Goal: Navigation & Orientation: Find specific page/section

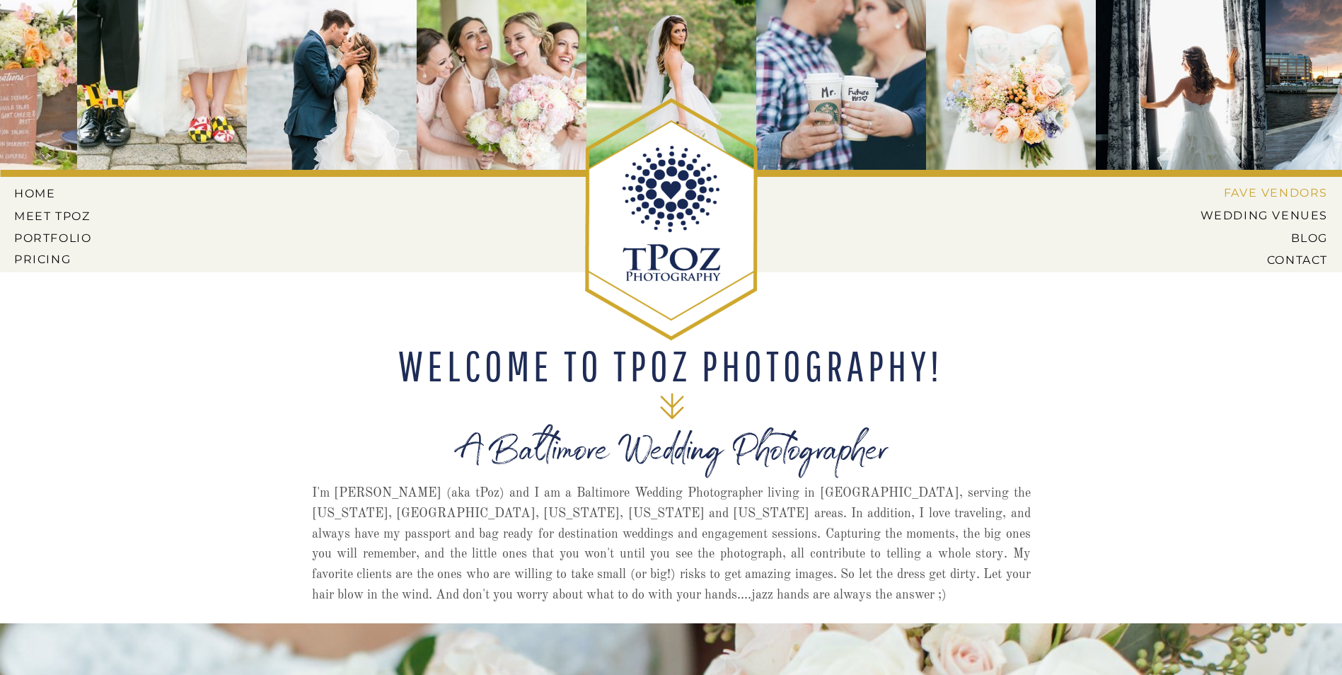
click at [1255, 190] on nav "Fave Vendors" at bounding box center [1270, 192] width 116 height 13
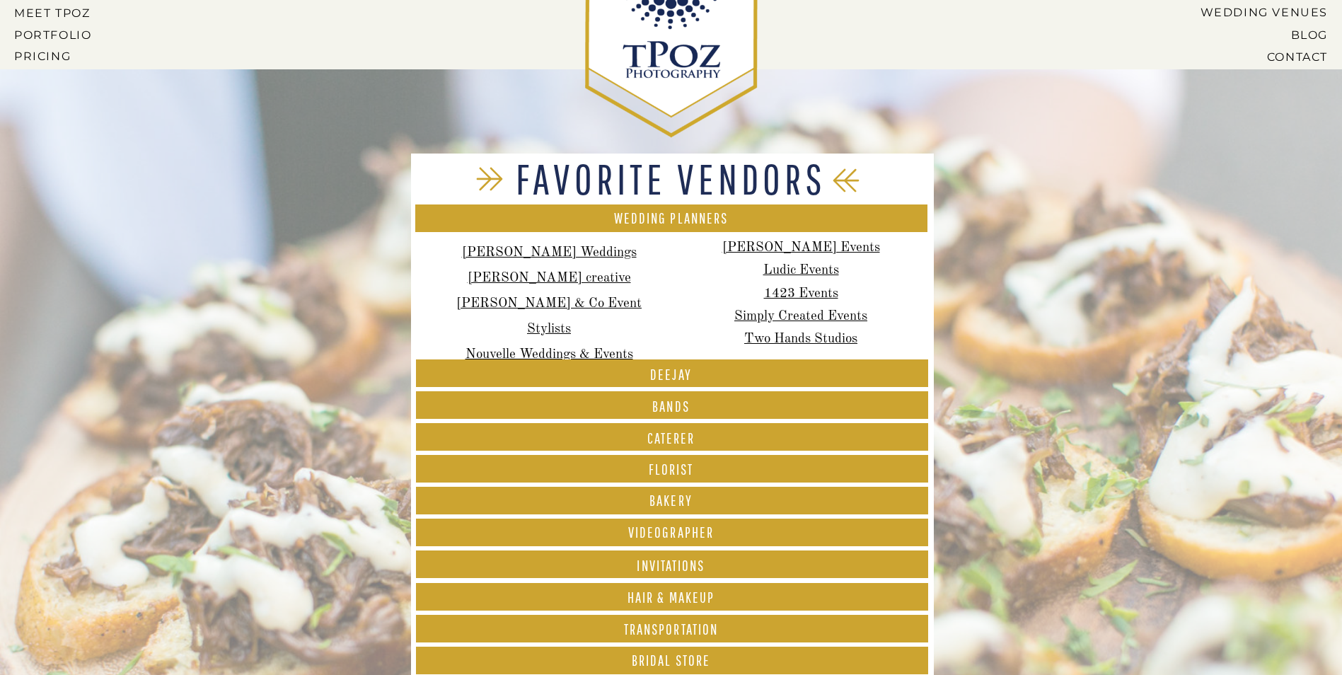
scroll to position [204, 0]
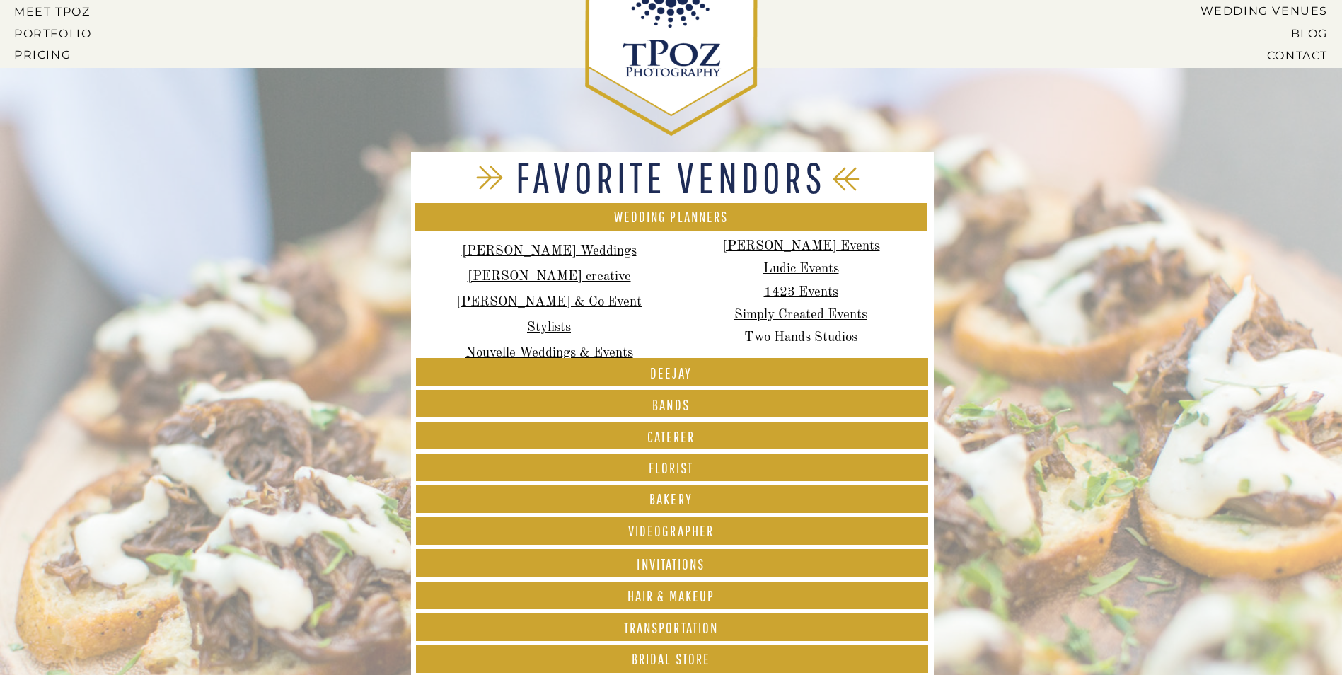
click at [655, 364] on div at bounding box center [672, 372] width 512 height 28
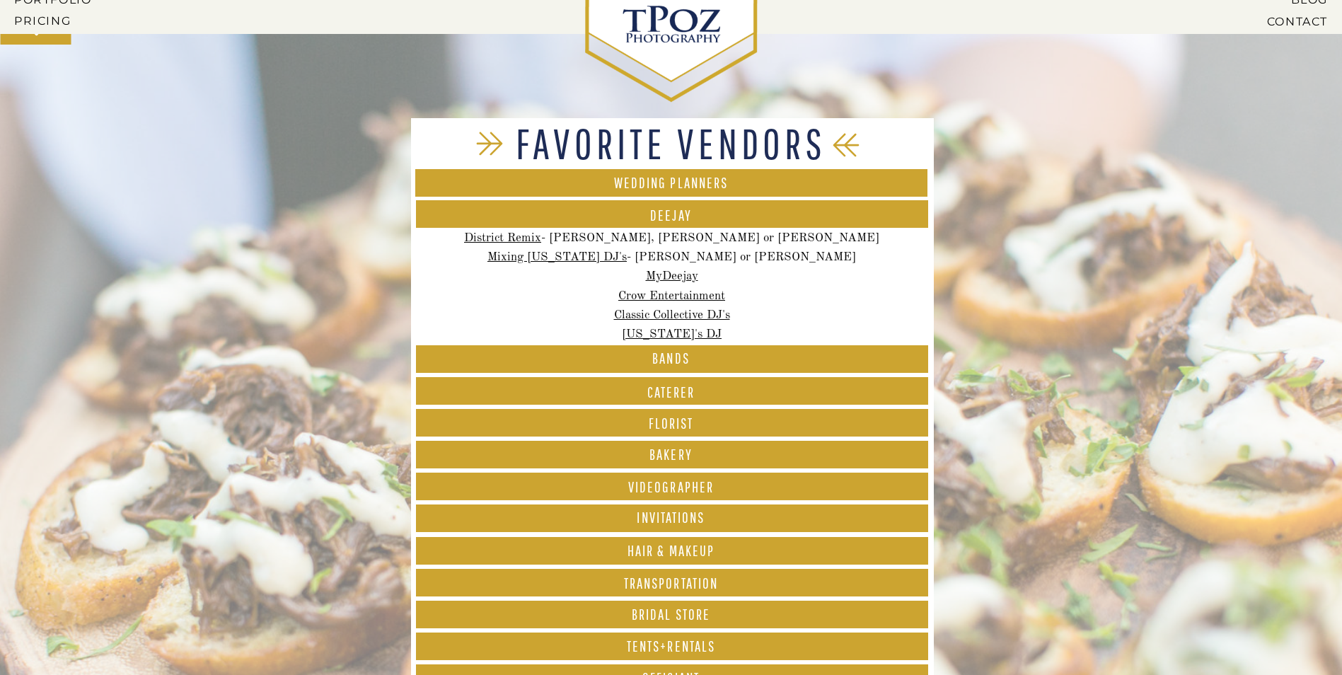
scroll to position [239, 0]
click at [536, 350] on h1 "BANDS" at bounding box center [671, 358] width 512 height 17
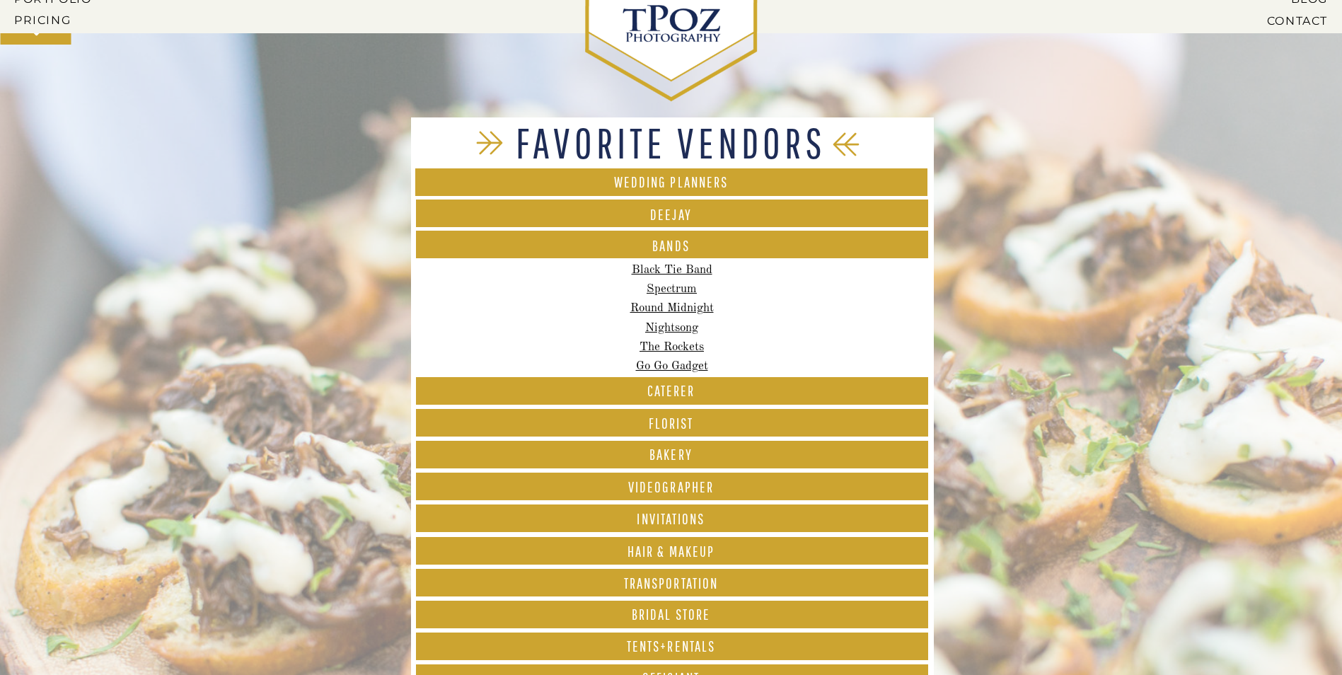
click at [548, 378] on div at bounding box center [672, 391] width 512 height 28
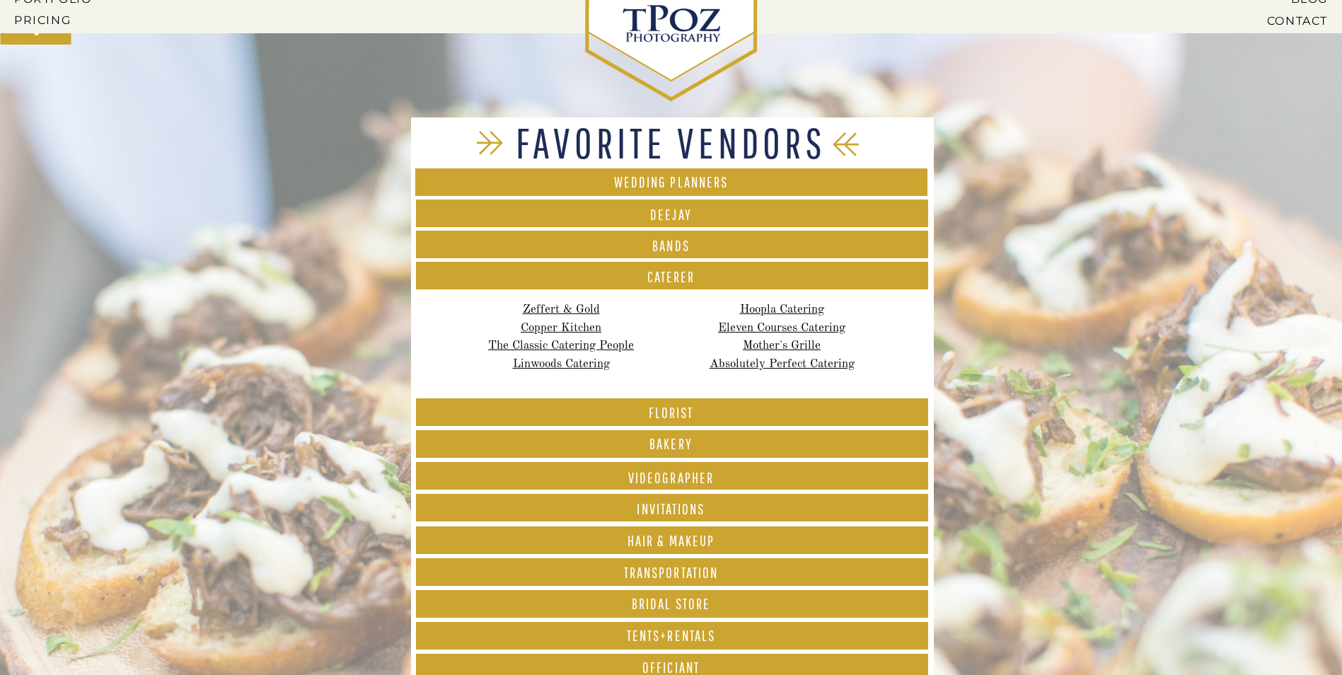
click at [585, 447] on h1 "Bakery" at bounding box center [671, 446] width 512 height 19
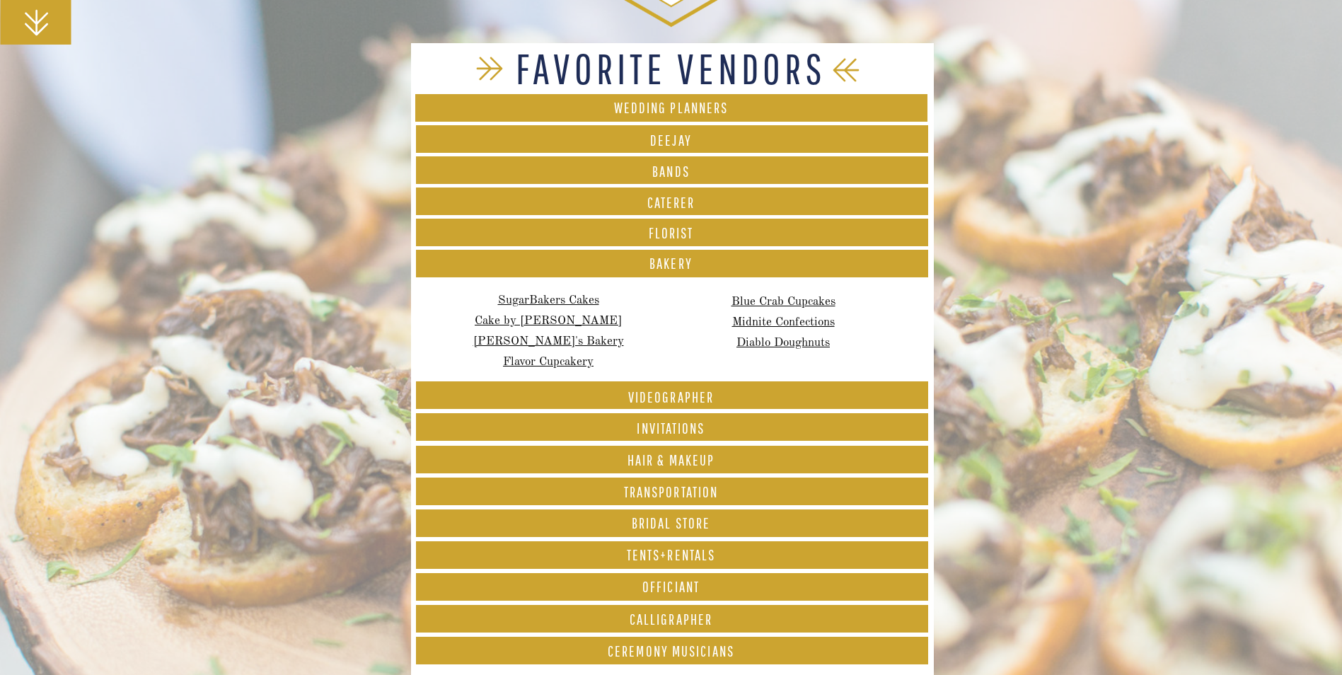
scroll to position [316, 0]
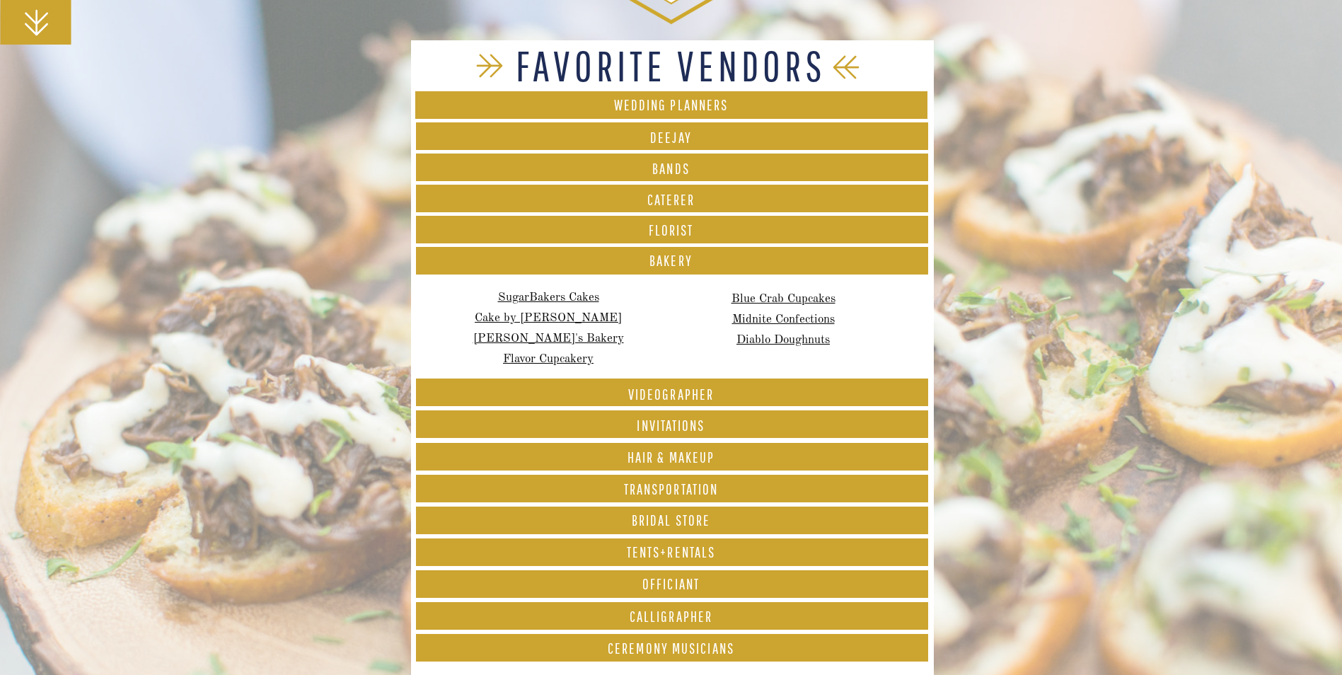
click at [686, 492] on font "Transportation" at bounding box center [671, 488] width 94 height 17
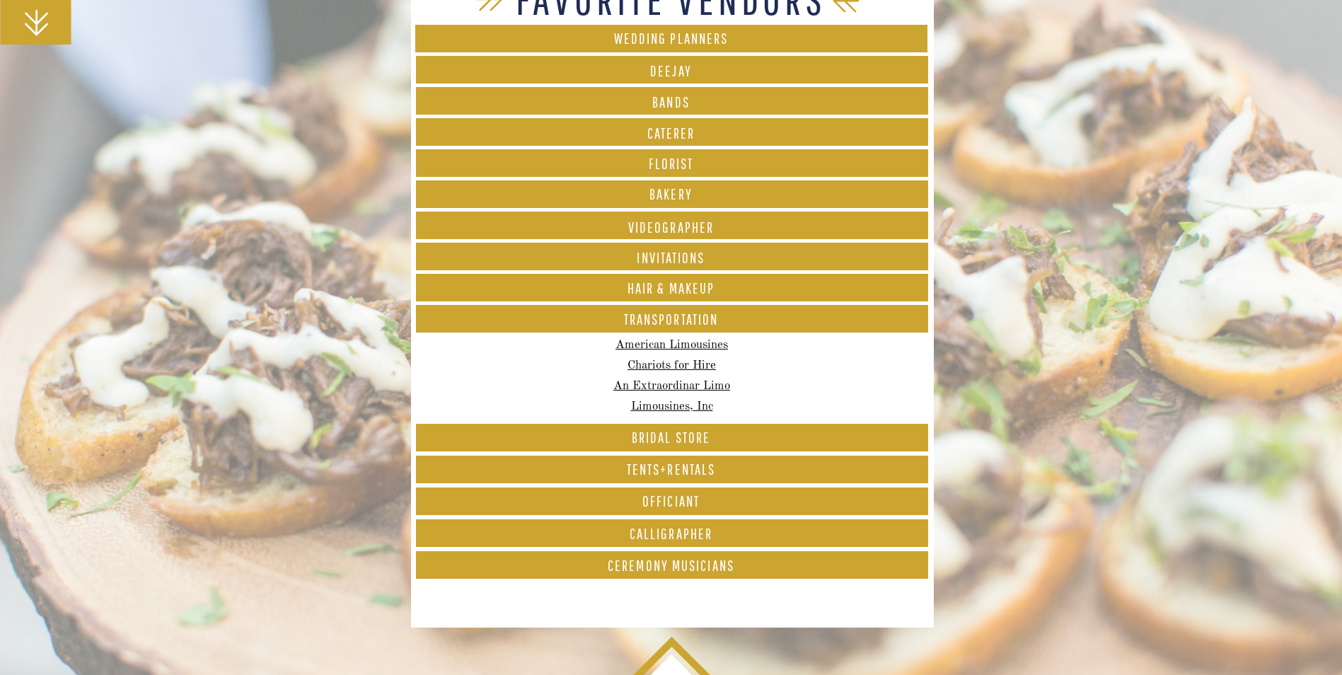
scroll to position [384, 0]
click at [688, 497] on font "Officiant" at bounding box center [670, 500] width 57 height 17
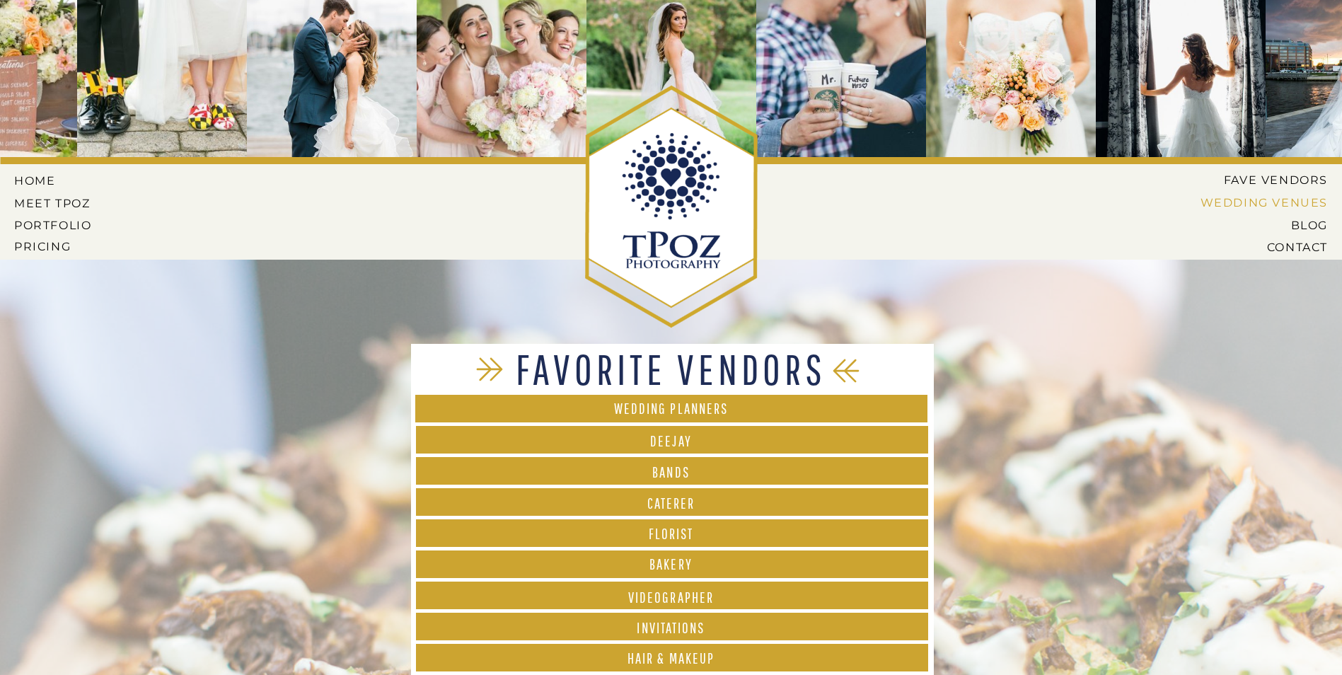
scroll to position [12, 0]
click at [46, 252] on nav "Pricing" at bounding box center [54, 247] width 81 height 13
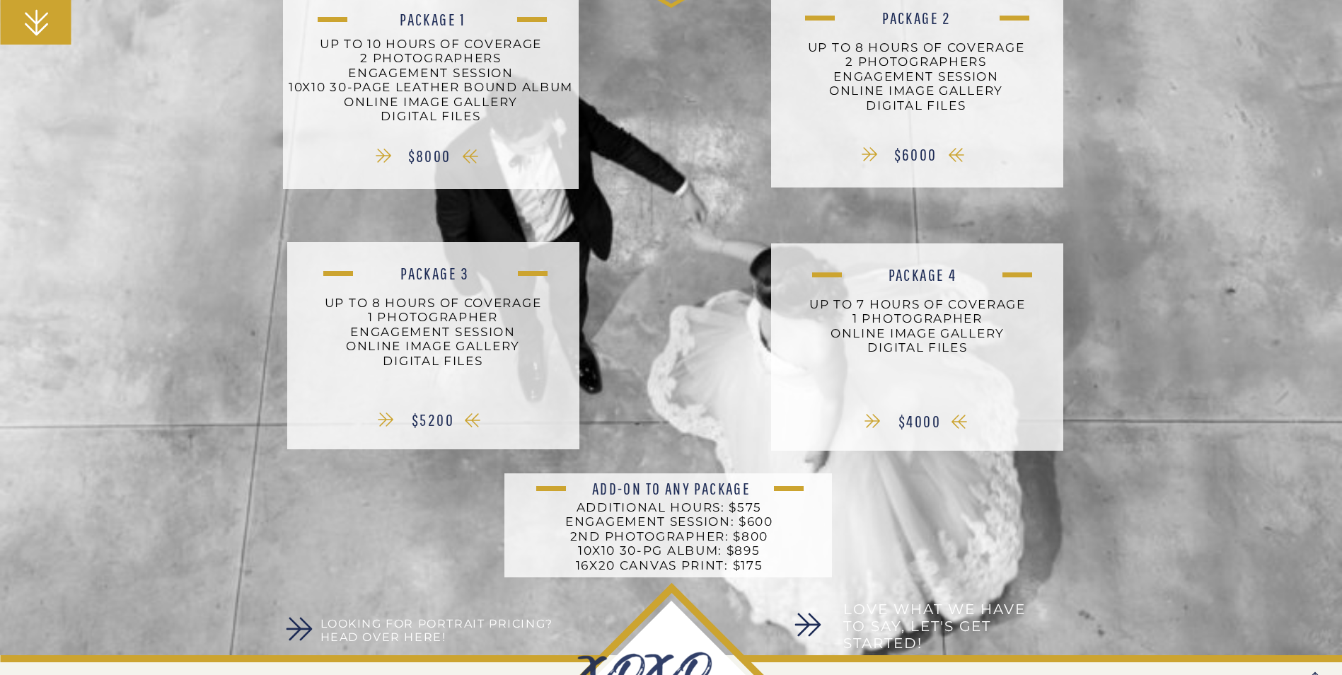
scroll to position [524, 0]
